Goal: Information Seeking & Learning: Find specific fact

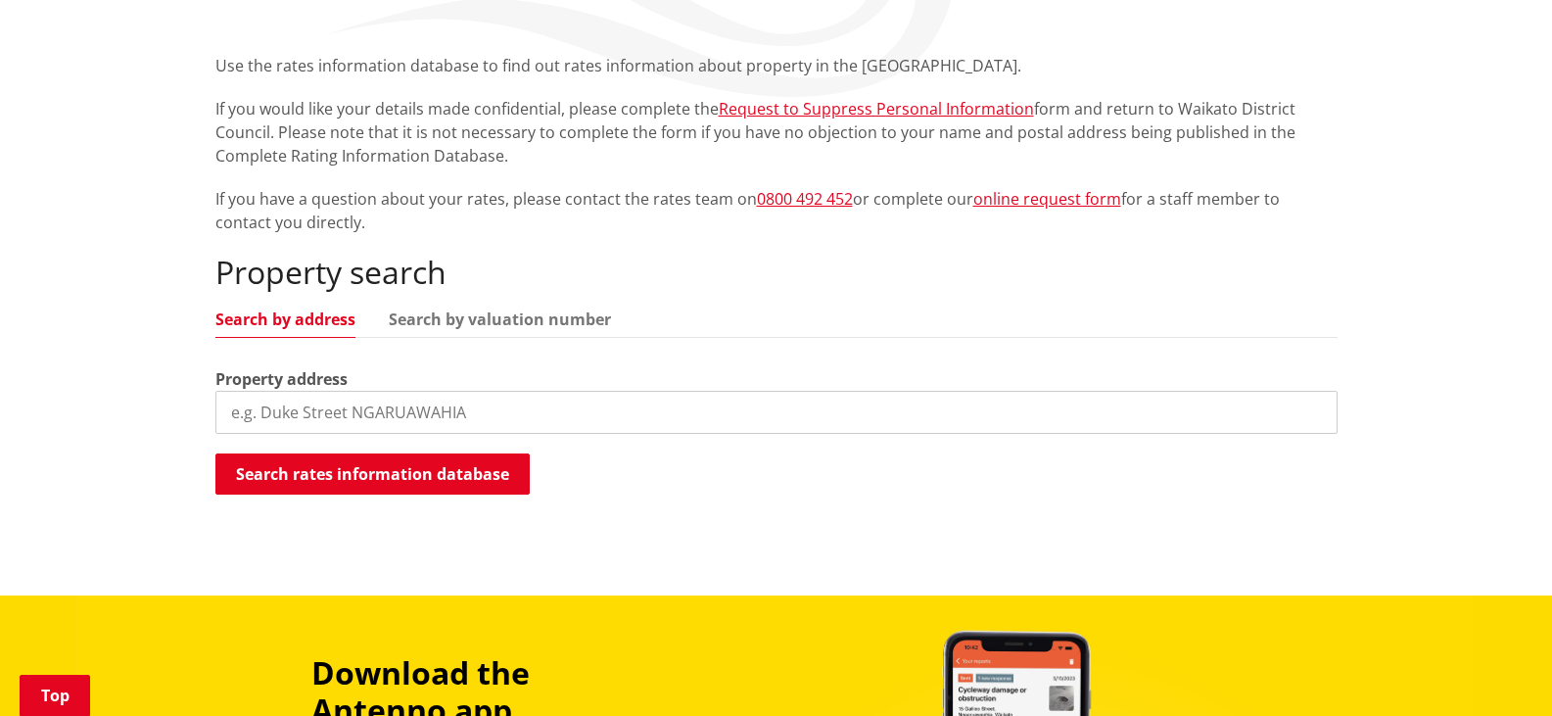
scroll to position [343, 0]
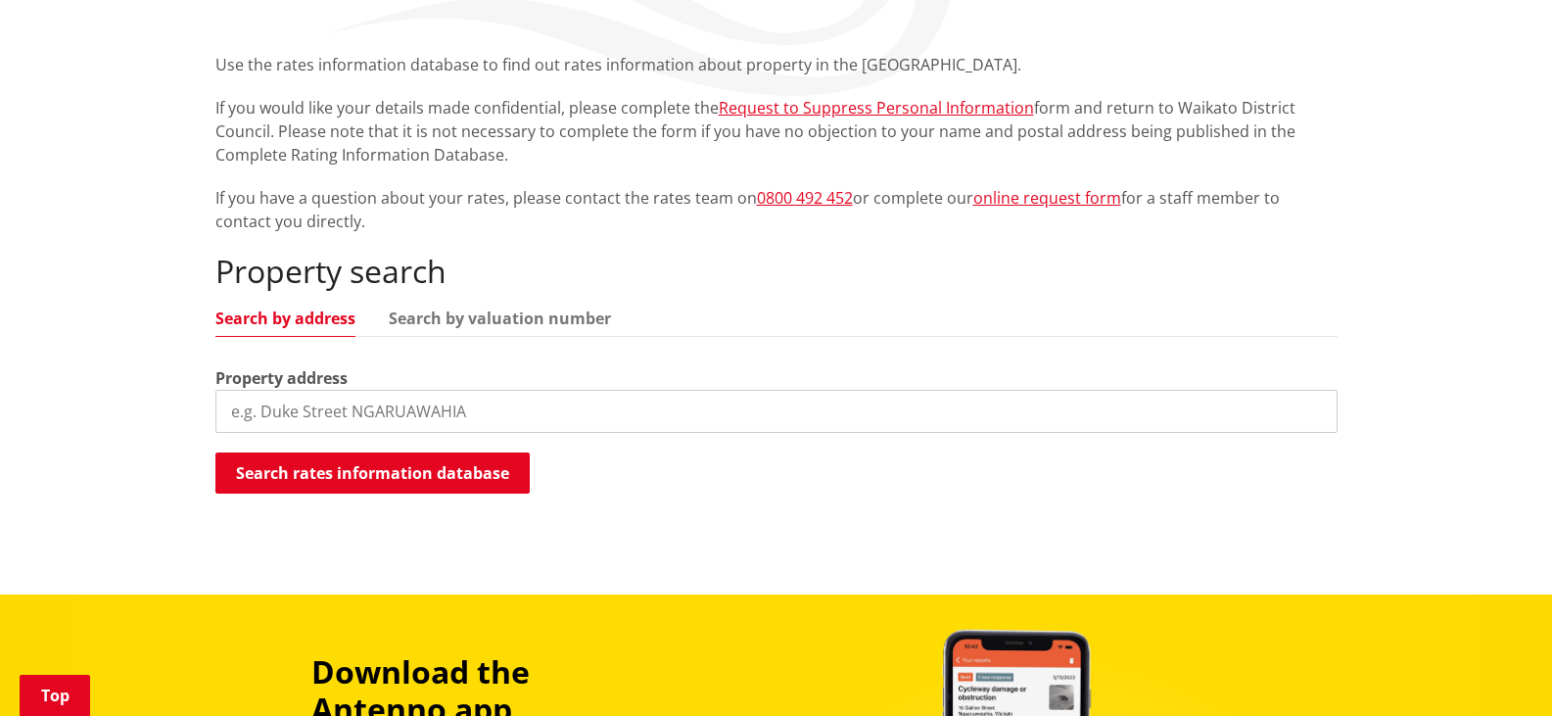
click at [397, 418] on input "search" at bounding box center [776, 411] width 1122 height 43
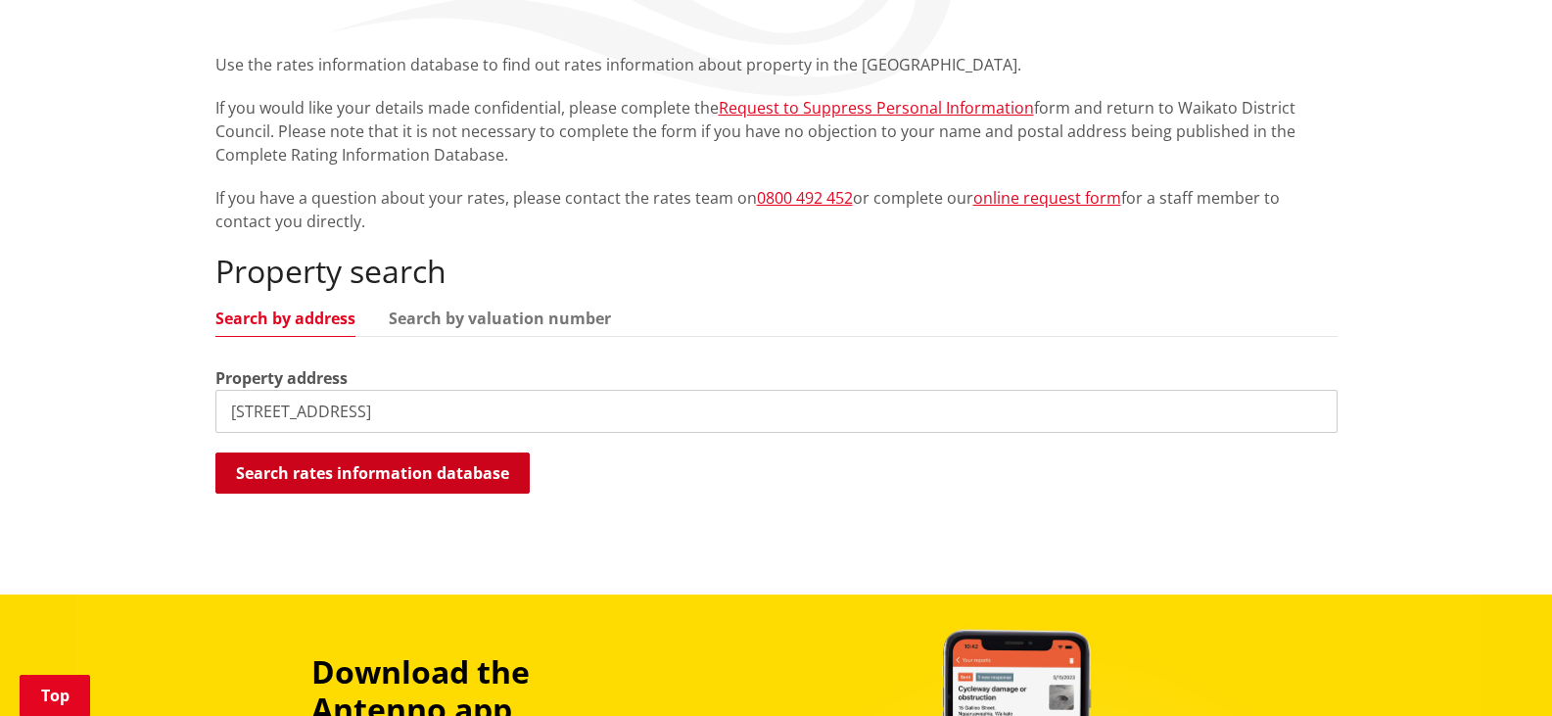
type input "5908 highway 22"
click at [420, 476] on button "Search rates information database" at bounding box center [372, 472] width 314 height 41
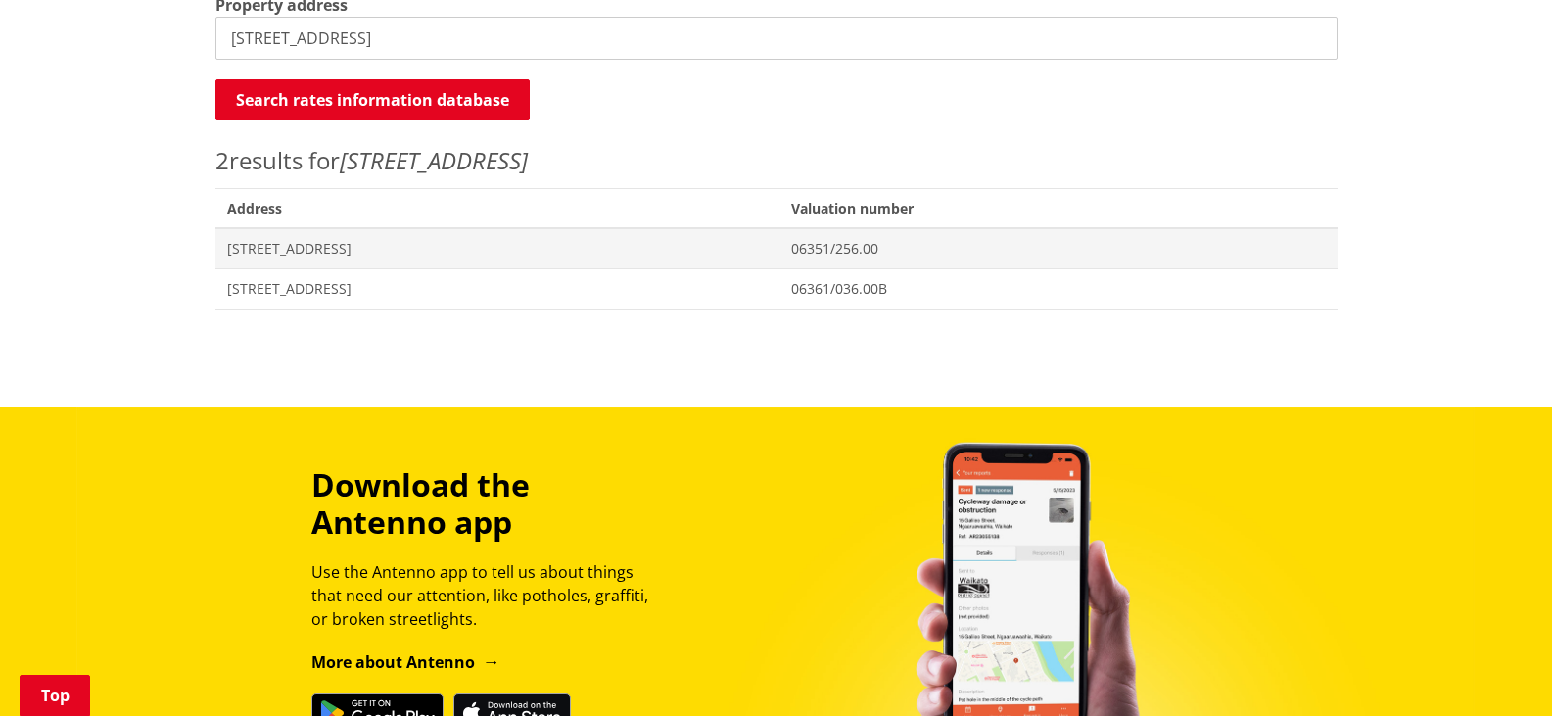
scroll to position [717, 0]
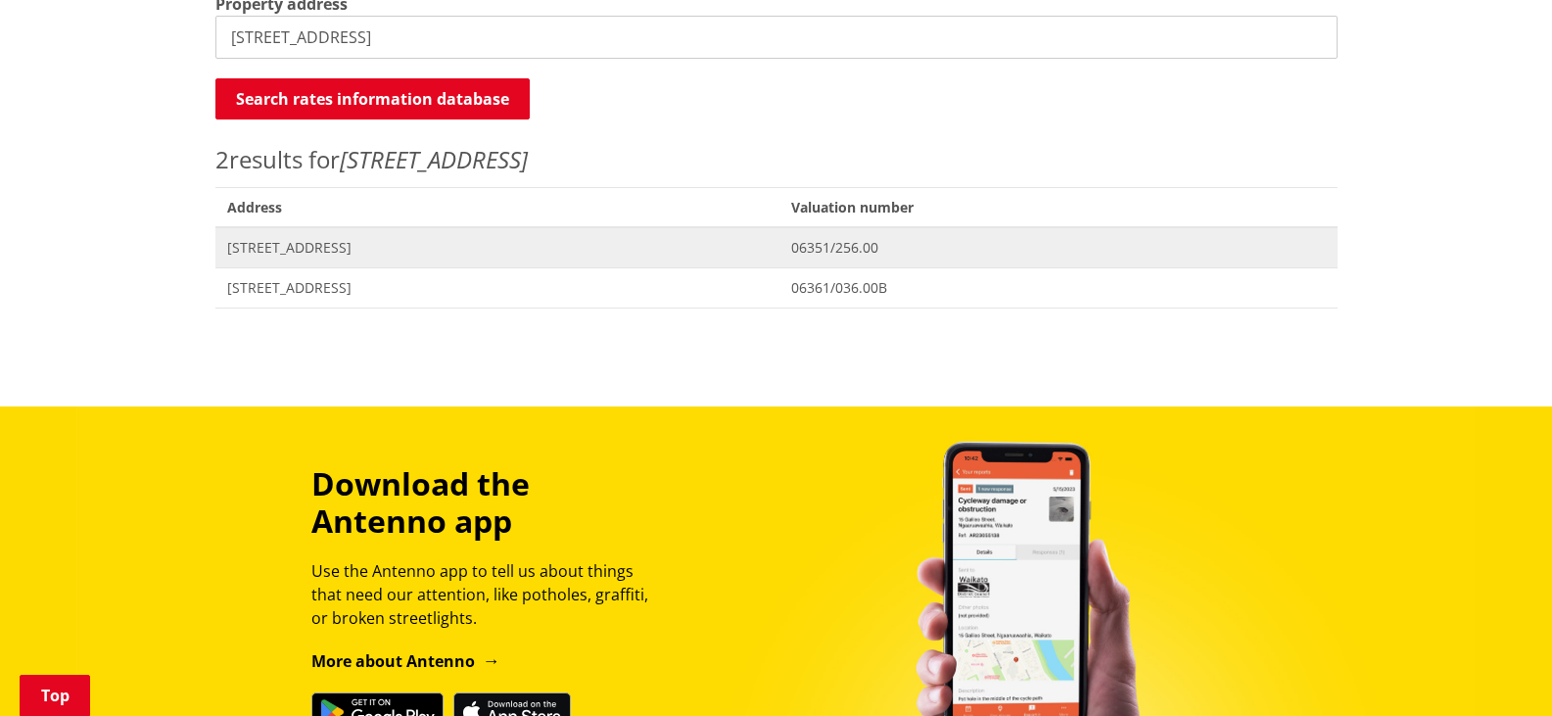
click at [292, 253] on span "[STREET_ADDRESS]" at bounding box center [497, 248] width 541 height 20
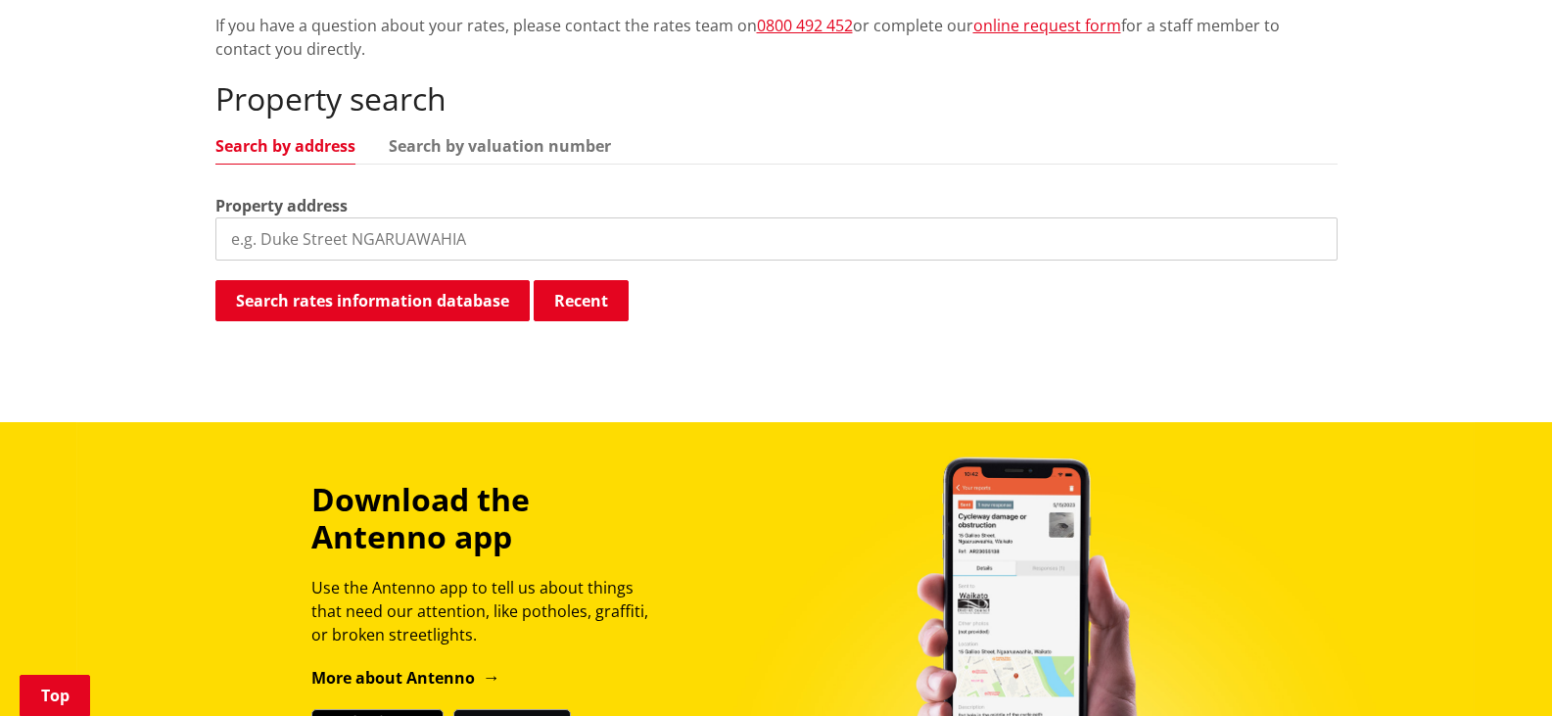
scroll to position [513, 0]
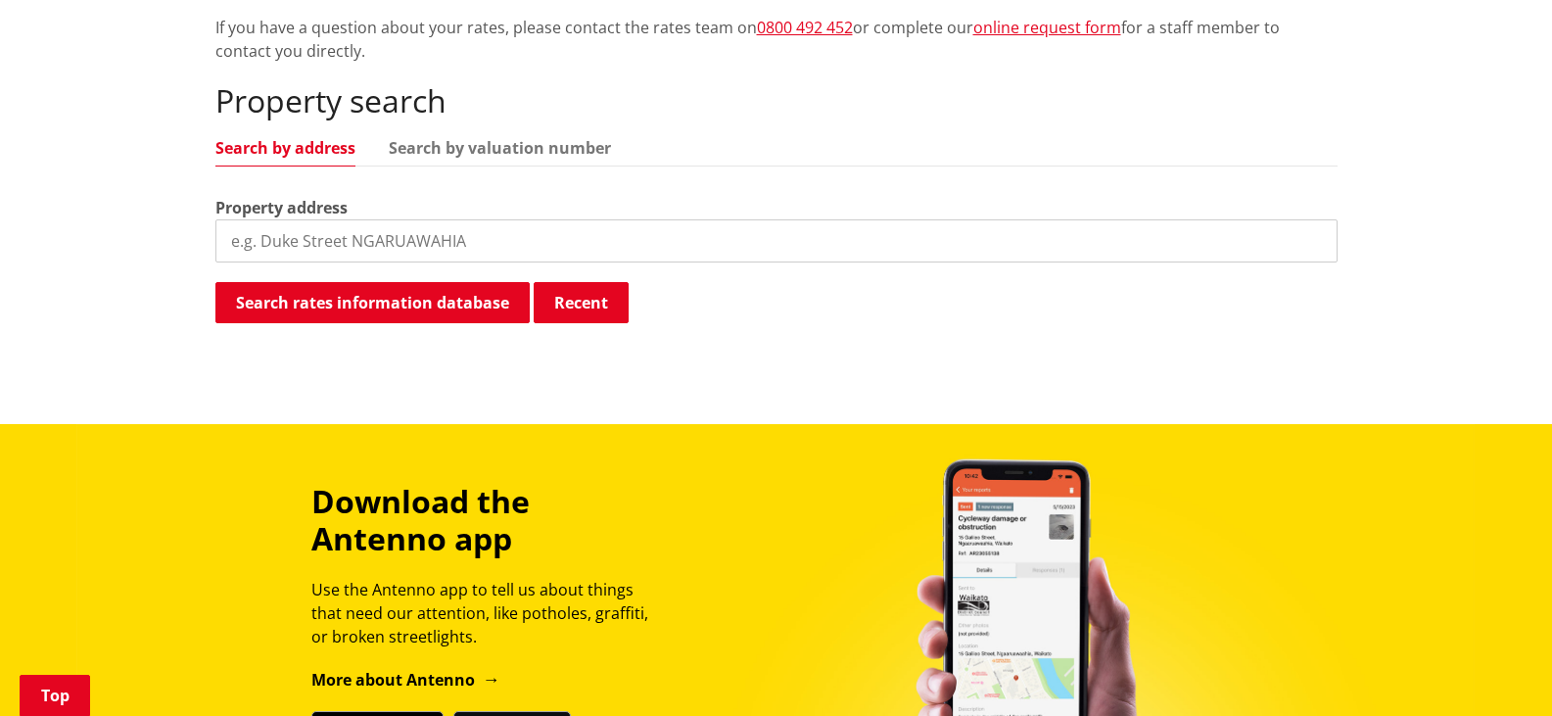
click at [361, 243] on input "search" at bounding box center [776, 240] width 1122 height 43
type input "5908 highway 22"
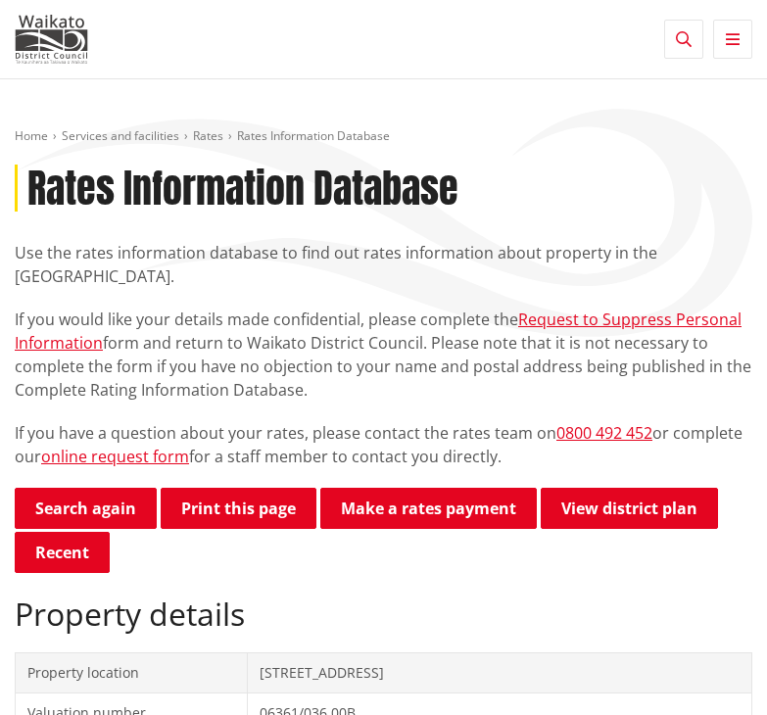
drag, startPoint x: 577, startPoint y: 27, endPoint x: 709, endPoint y: -93, distance: 178.8
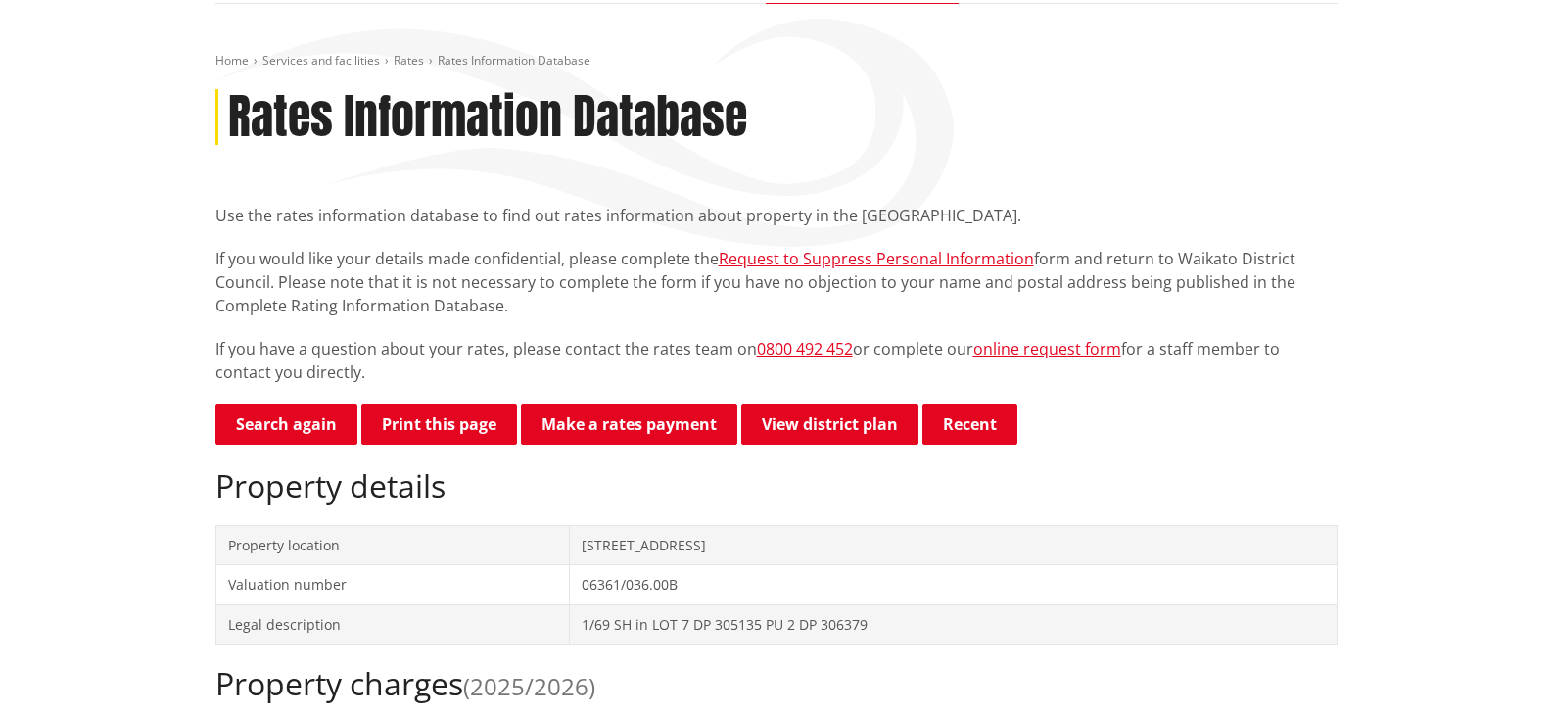
scroll to position [191, 0]
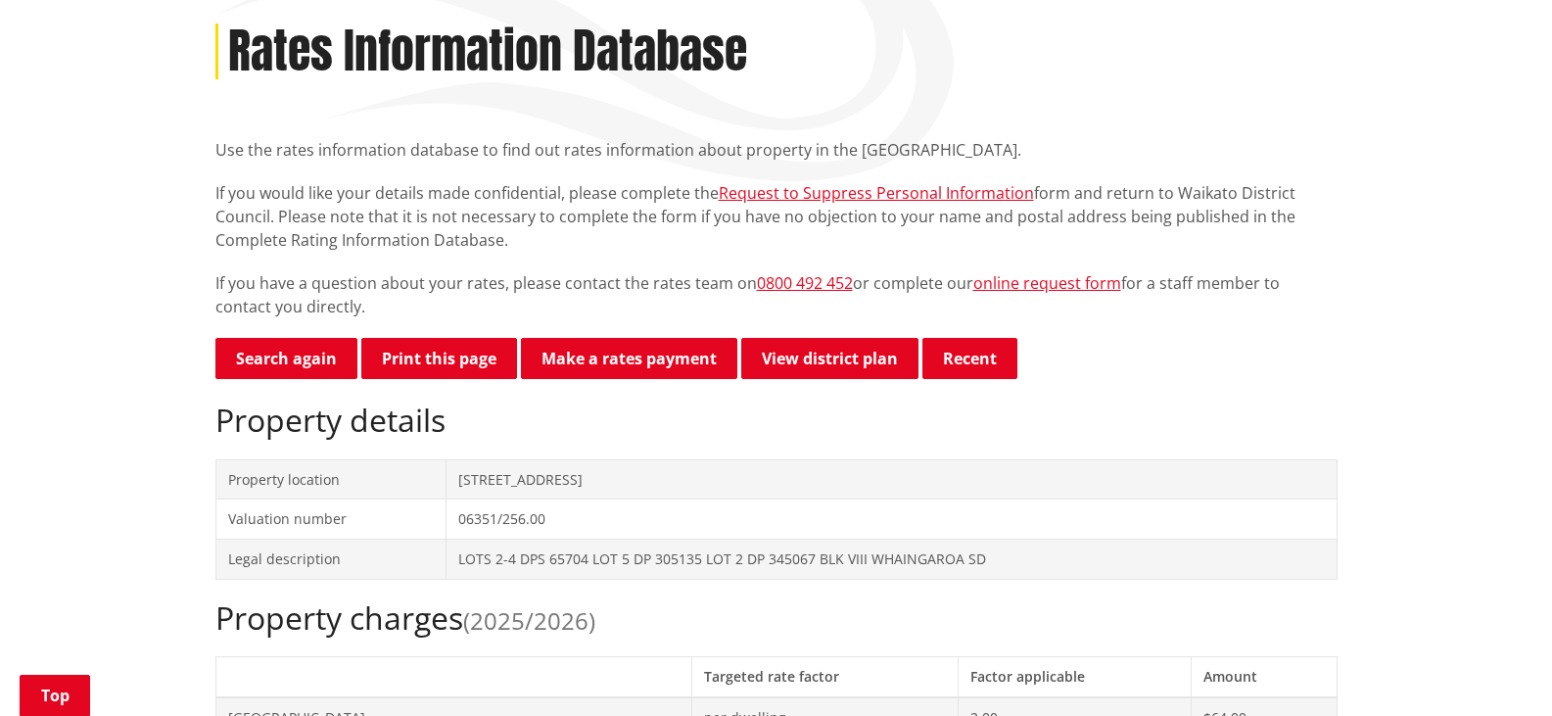
scroll to position [256, 0]
